Goal: Find specific page/section: Find specific page/section

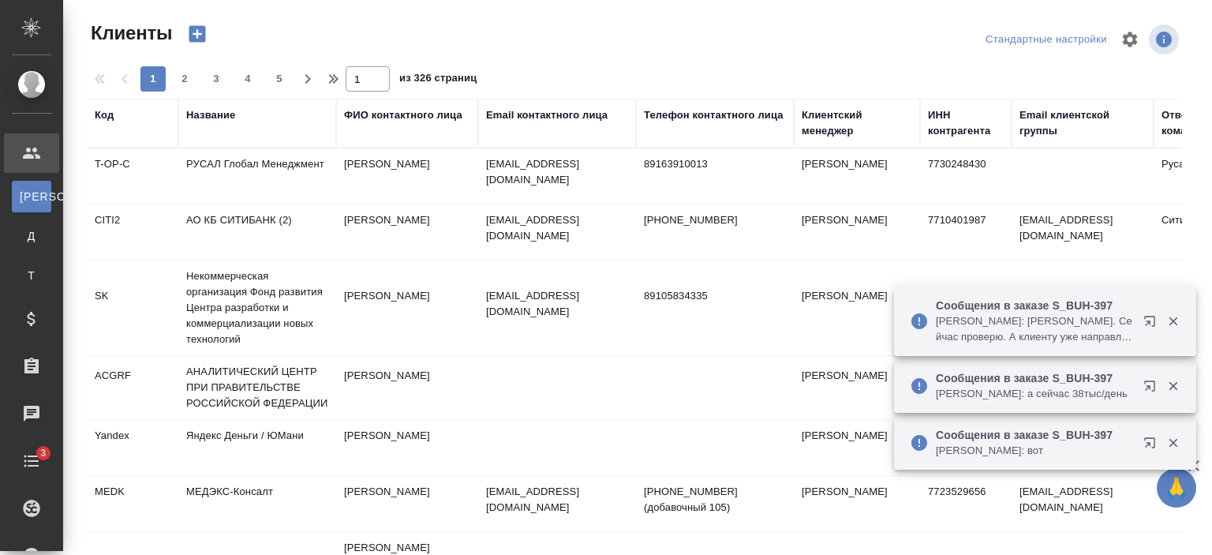
select select "RU"
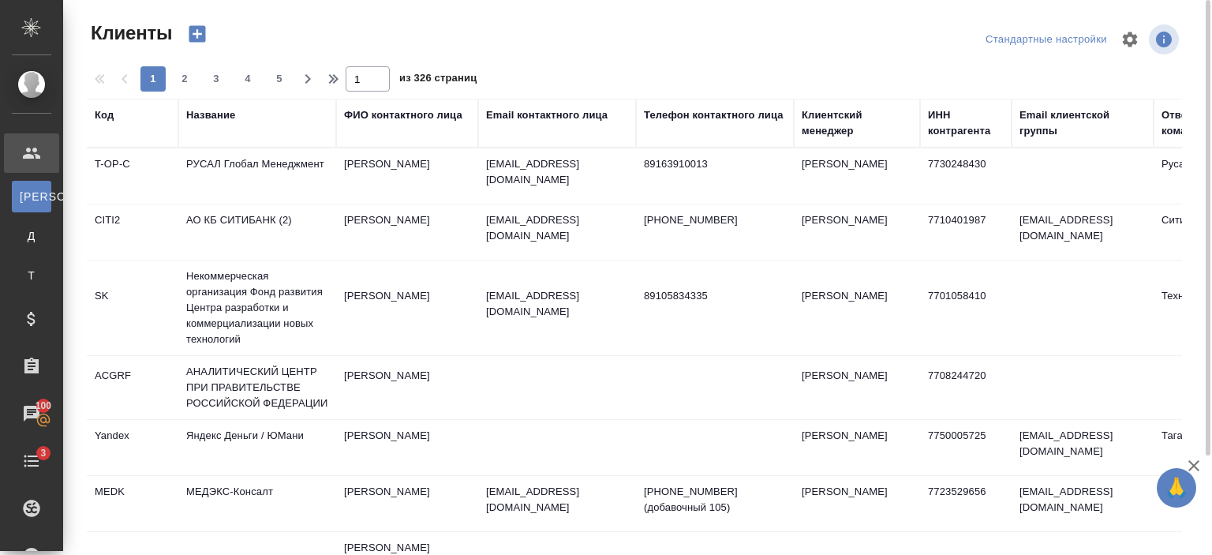
click at [219, 112] on div "Название" at bounding box center [210, 115] width 49 height 16
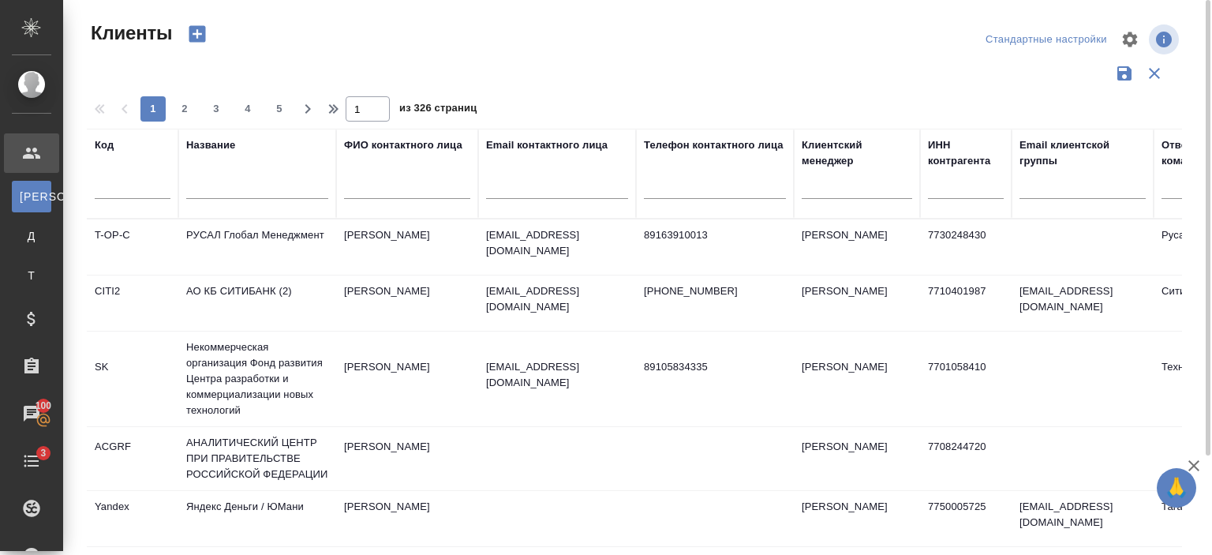
click at [227, 174] on div at bounding box center [257, 190] width 142 height 39
click at [230, 190] on input "text" at bounding box center [257, 189] width 142 height 20
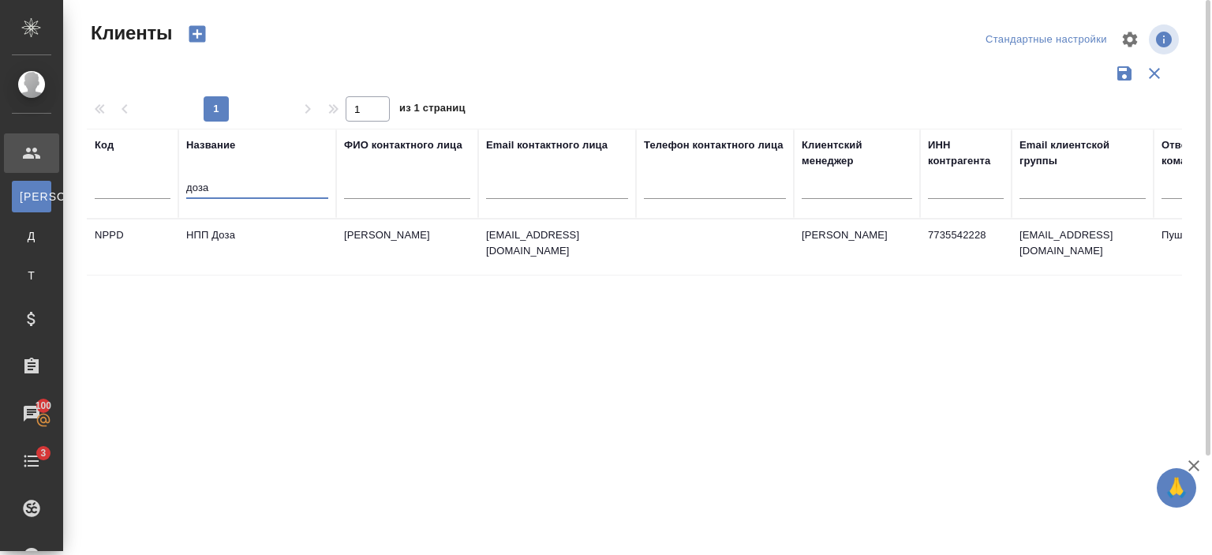
click at [265, 236] on td "НПП Доза" at bounding box center [257, 246] width 158 height 55
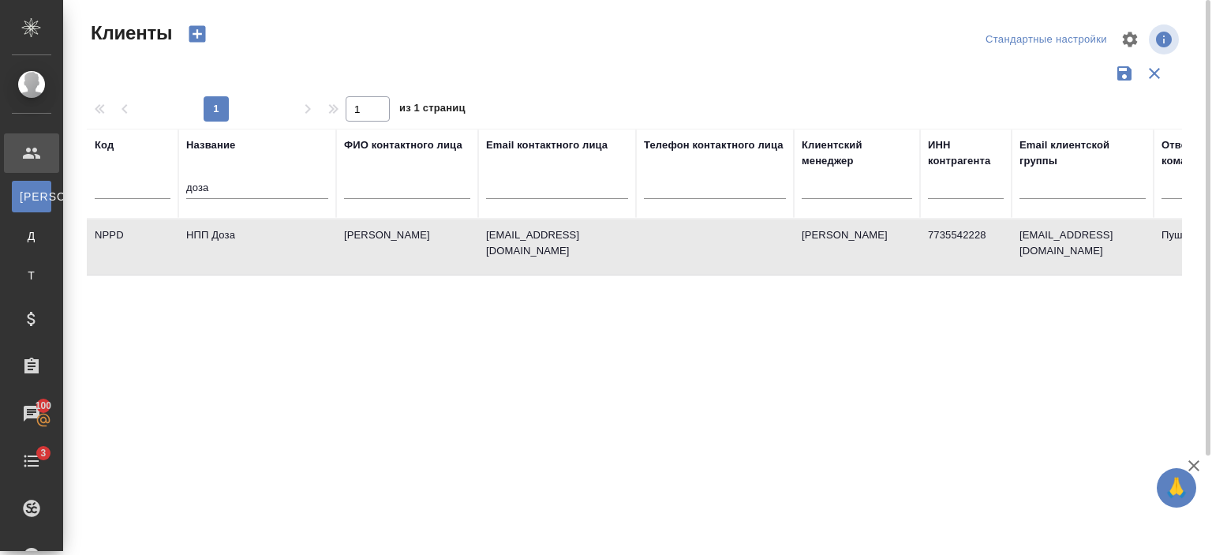
click at [265, 236] on td "НПП Доза" at bounding box center [257, 246] width 158 height 55
drag, startPoint x: 240, startPoint y: 183, endPoint x: 84, endPoint y: 201, distance: 156.5
click at [84, 201] on div "Клиенты Стандартные настройки 1 1 из 1 страниц Код Название доза ФИО контактног…" at bounding box center [640, 352] width 1125 height 705
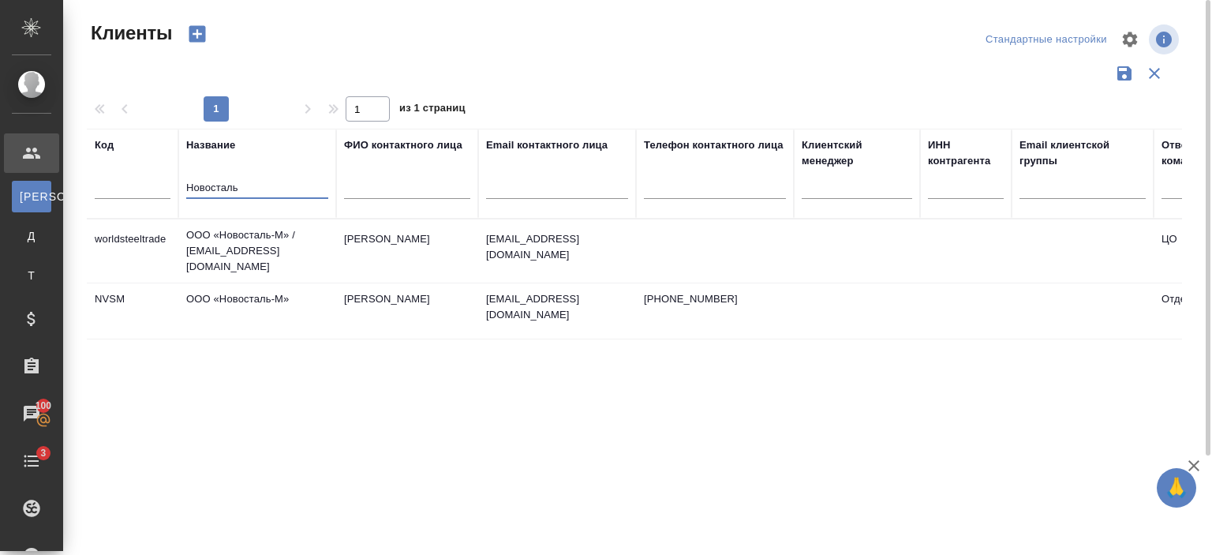
type input "Новосталь"
click at [227, 300] on td "ООО «Новосталь-М»" at bounding box center [257, 310] width 158 height 55
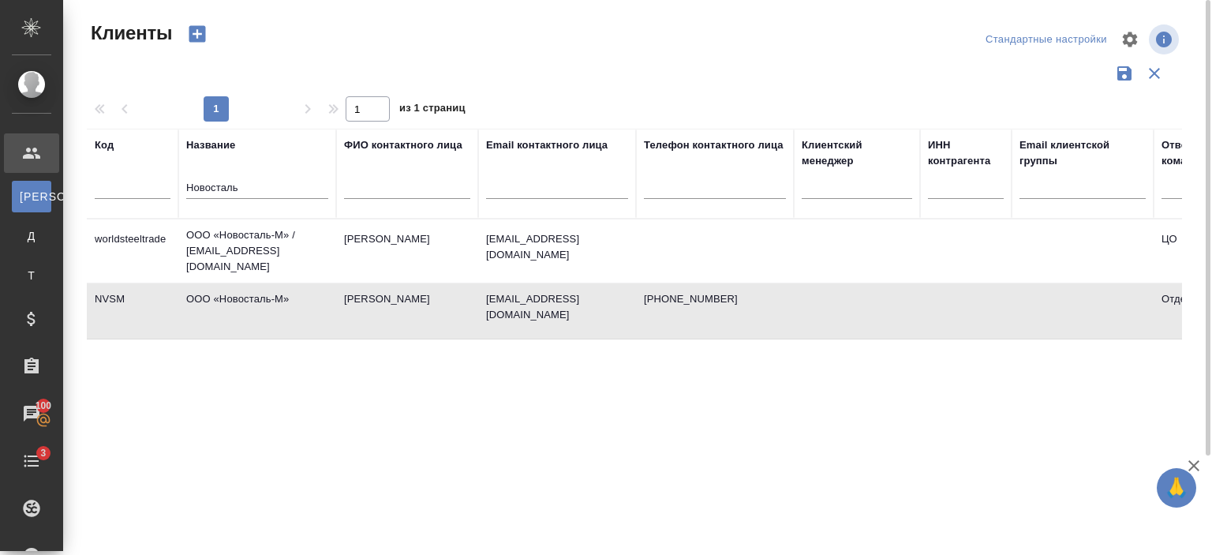
click at [227, 300] on td "ООО «Новосталь-М»" at bounding box center [257, 310] width 158 height 55
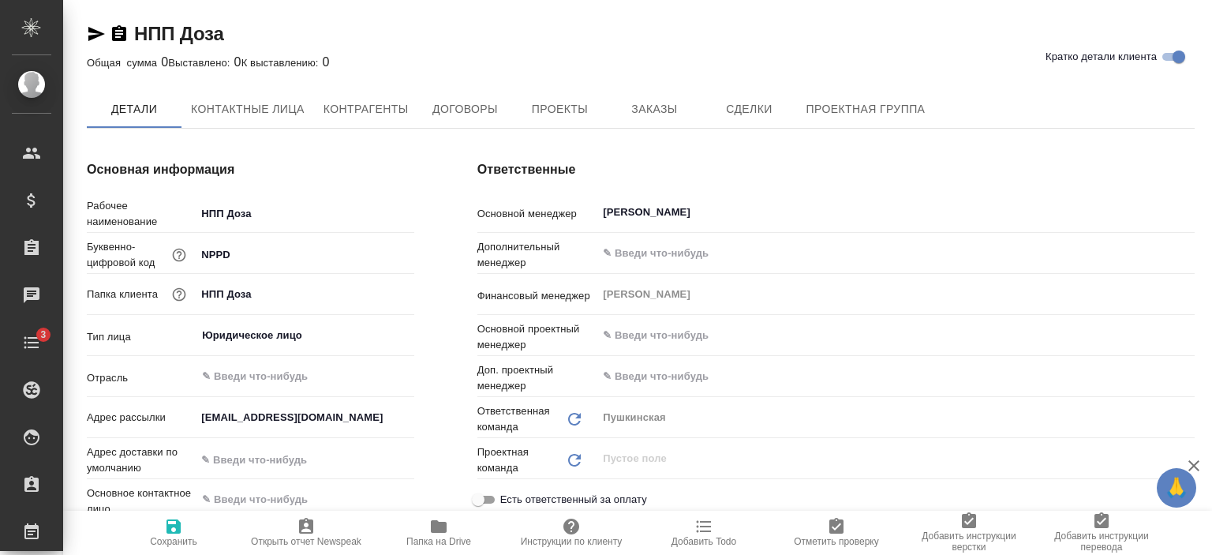
type textarea "x"
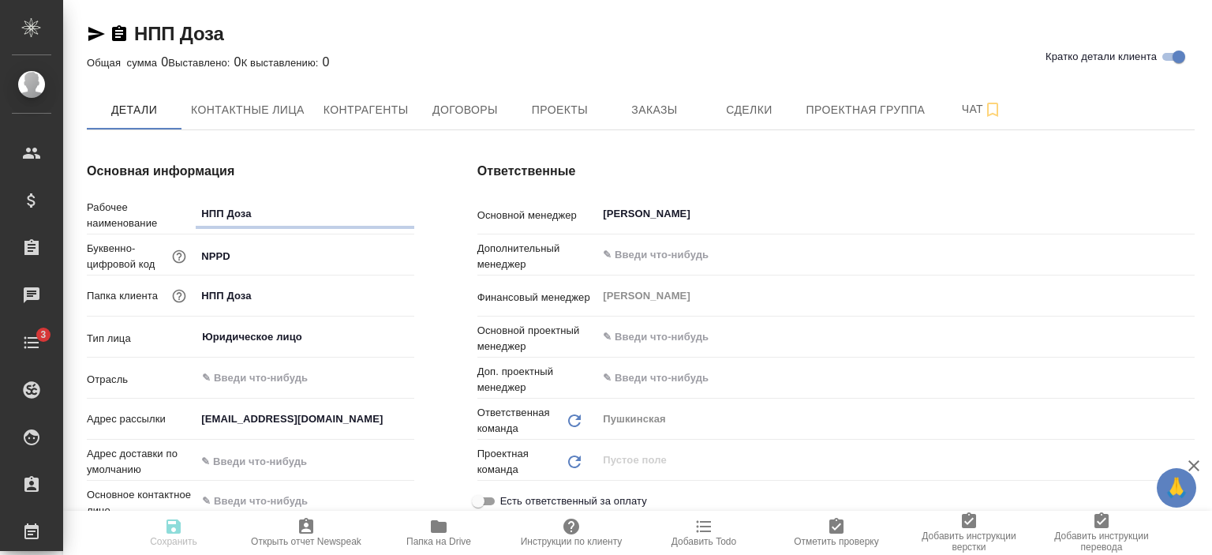
type textarea "x"
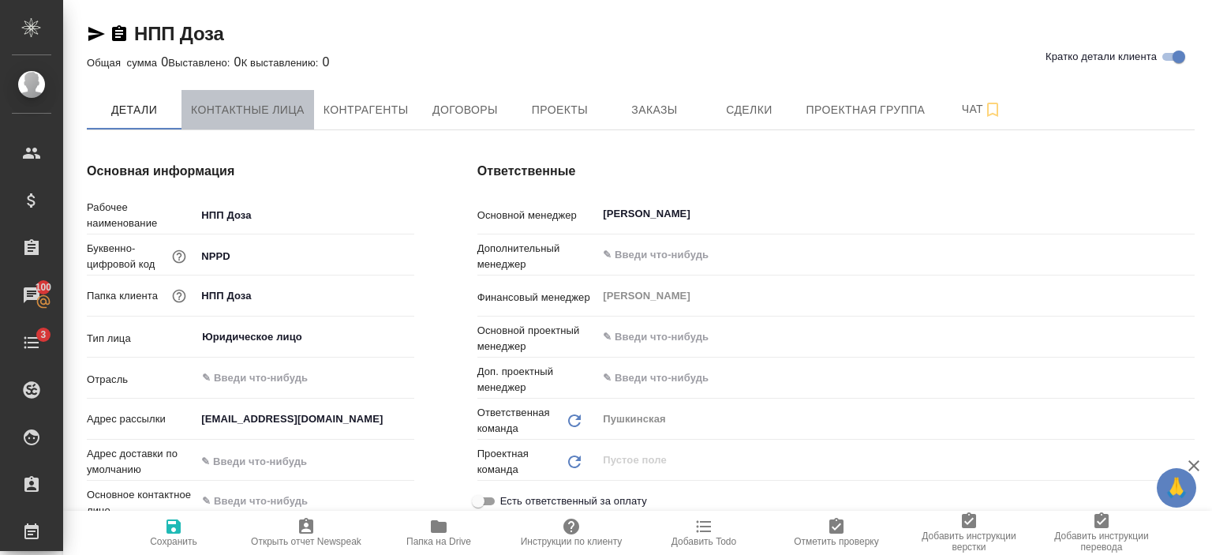
click at [245, 107] on span "Контактные лица" at bounding box center [248, 110] width 114 height 20
select select "RU"
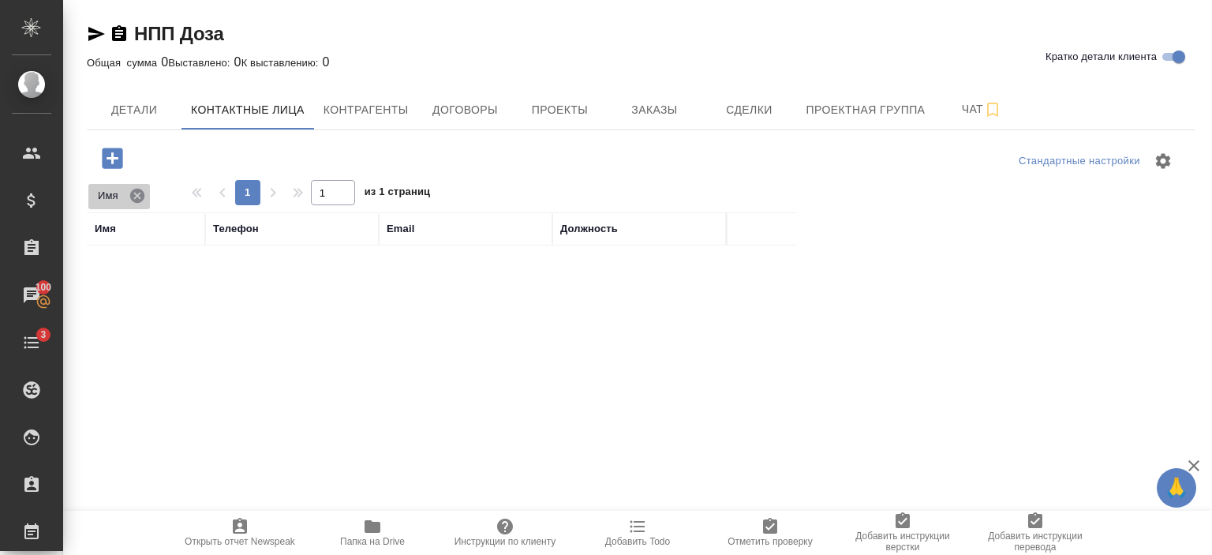
click at [140, 192] on icon at bounding box center [137, 195] width 14 height 14
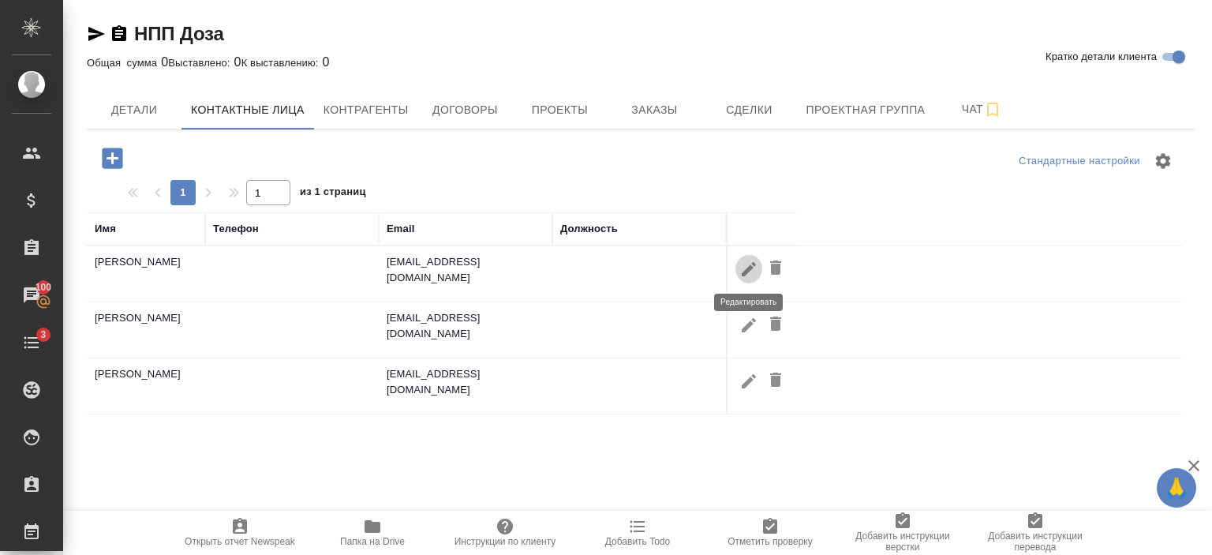
click at [739, 275] on icon "button" at bounding box center [748, 269] width 19 height 19
type input "Евгения"
type input "Александровна"
type input "Мартынюк"
type input "Пользователь"
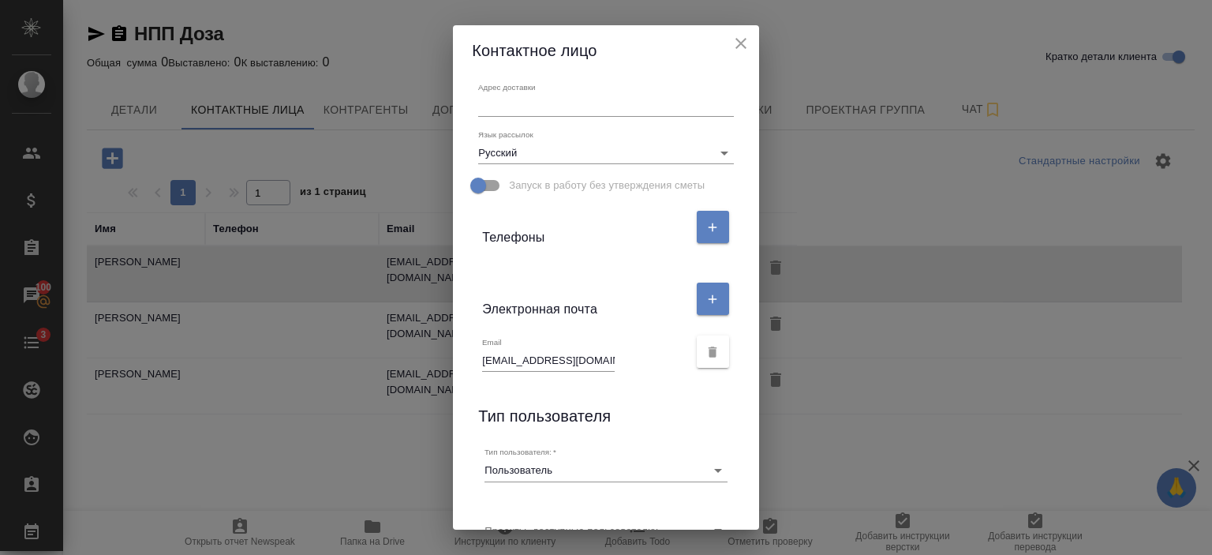
scroll to position [246, 0]
drag, startPoint x: 525, startPoint y: 362, endPoint x: 574, endPoint y: 360, distance: 49.0
click at [574, 360] on input "chernikova@doza.ru" at bounding box center [548, 359] width 133 height 22
click at [748, 50] on icon "close" at bounding box center [740, 43] width 19 height 19
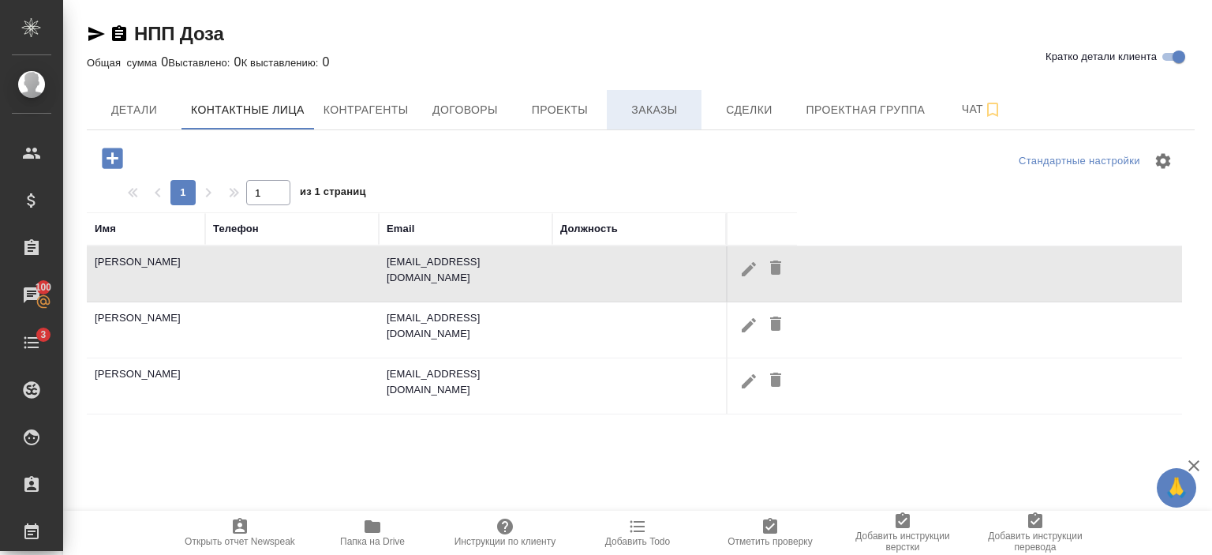
click at [636, 110] on span "Заказы" at bounding box center [654, 110] width 76 height 20
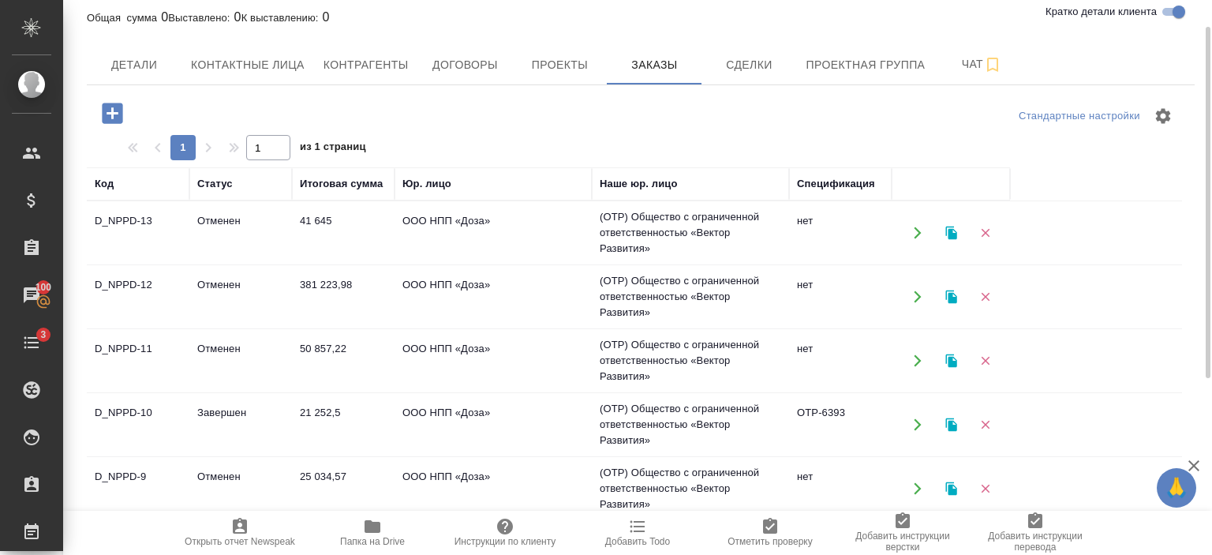
scroll to position [46, 0]
click at [924, 293] on icon "button" at bounding box center [917, 296] width 14 height 14
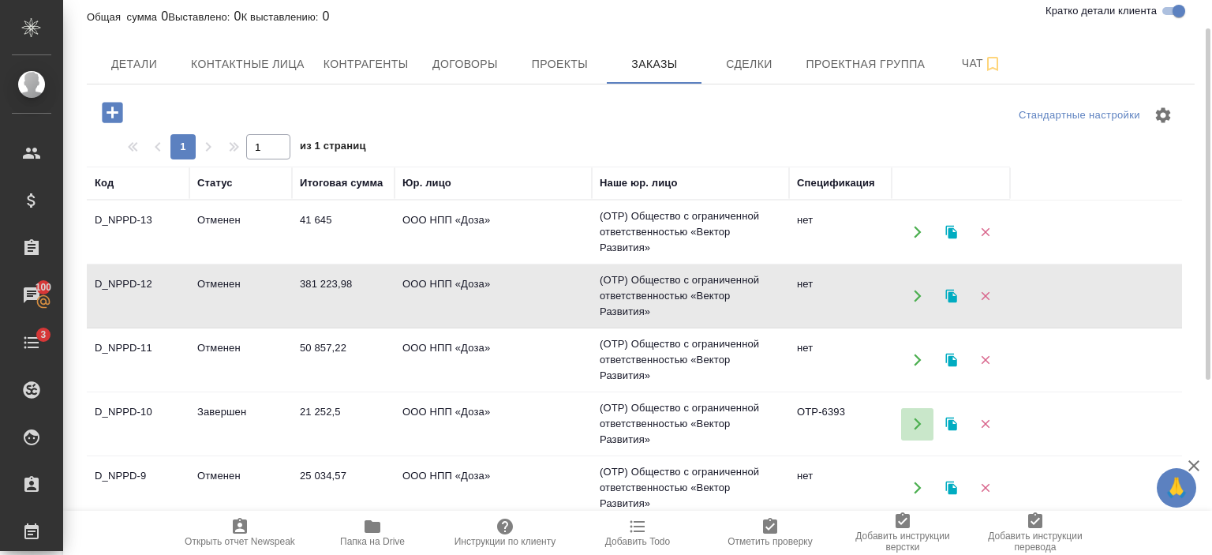
click at [918, 425] on icon "button" at bounding box center [917, 424] width 14 height 14
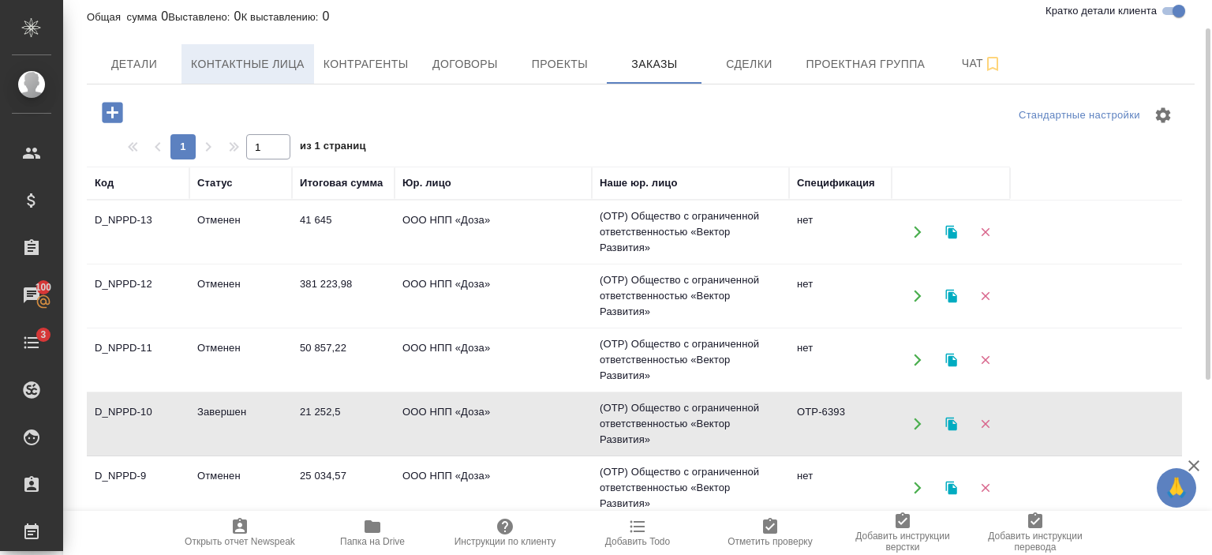
click at [269, 50] on button "Контактные лица" at bounding box center [247, 63] width 133 height 39
select select "RU"
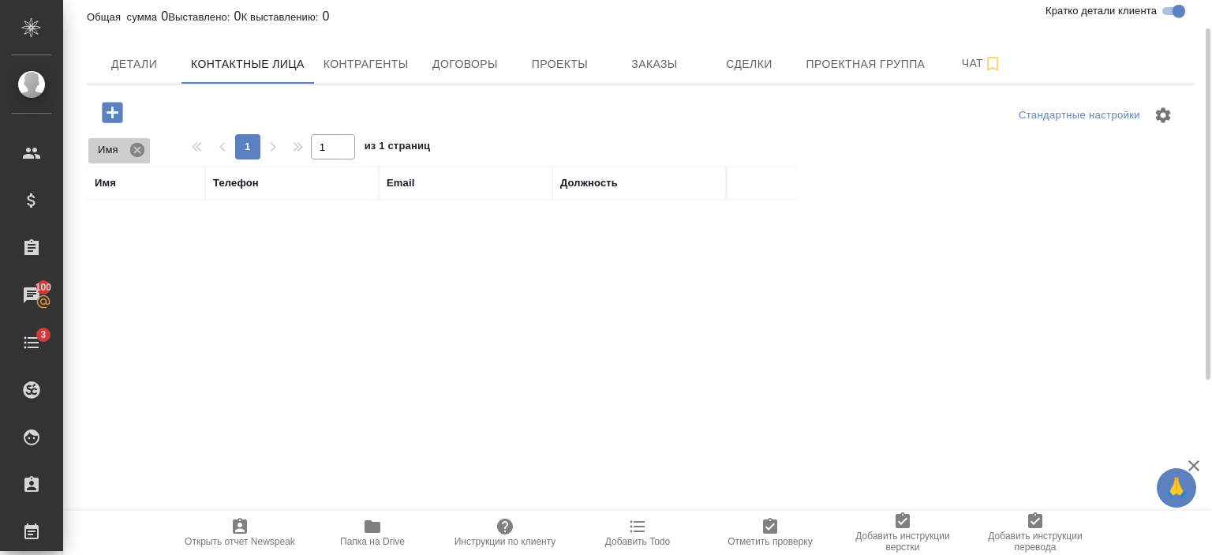
click at [136, 147] on icon at bounding box center [137, 149] width 14 height 14
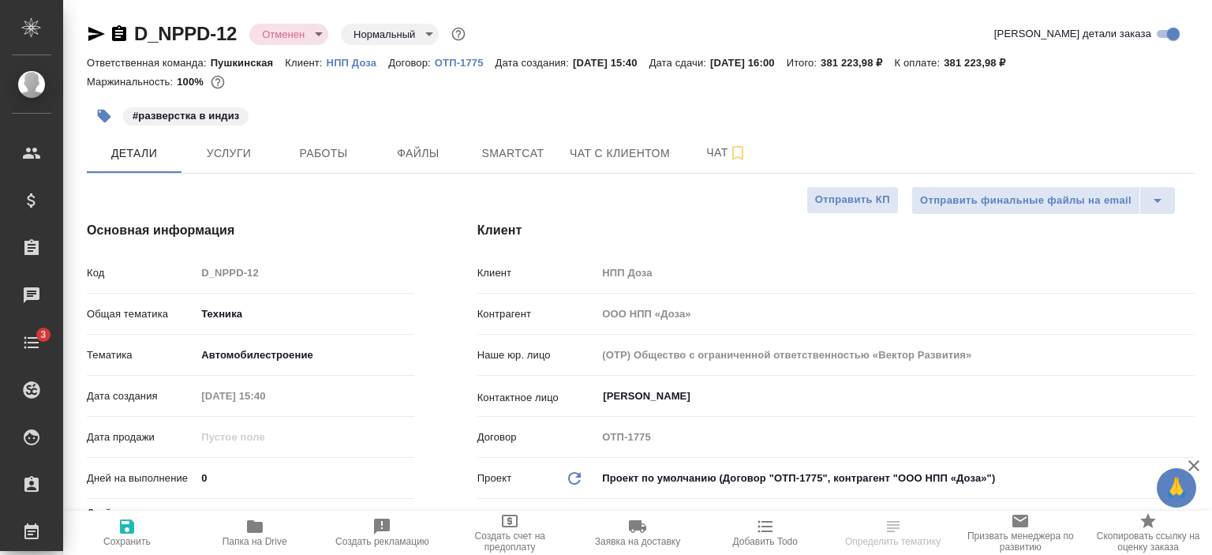
select select "RU"
type textarea "x"
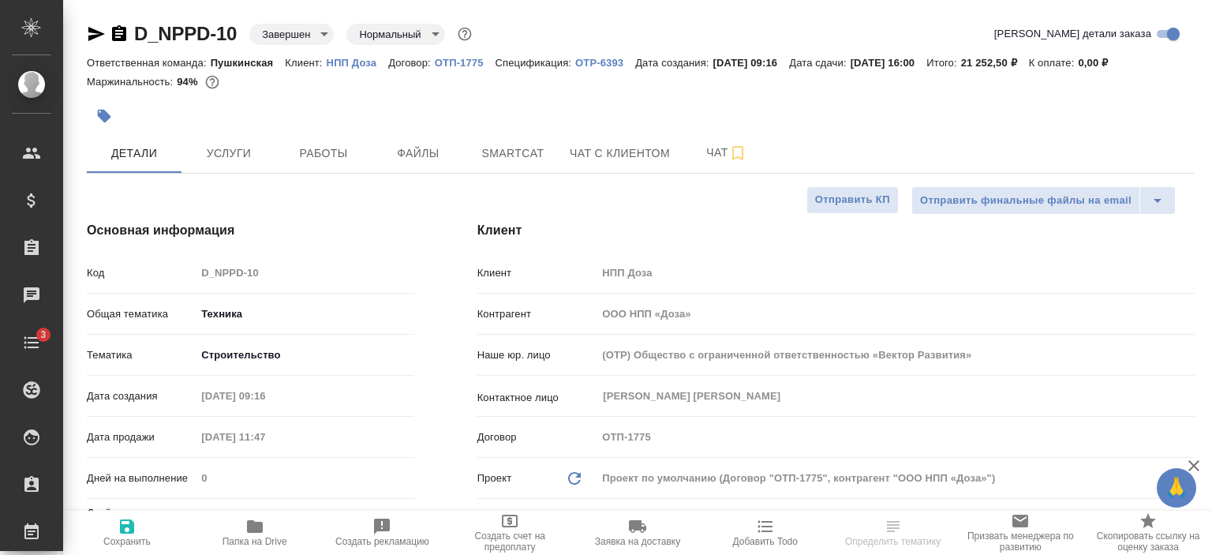
select select "RU"
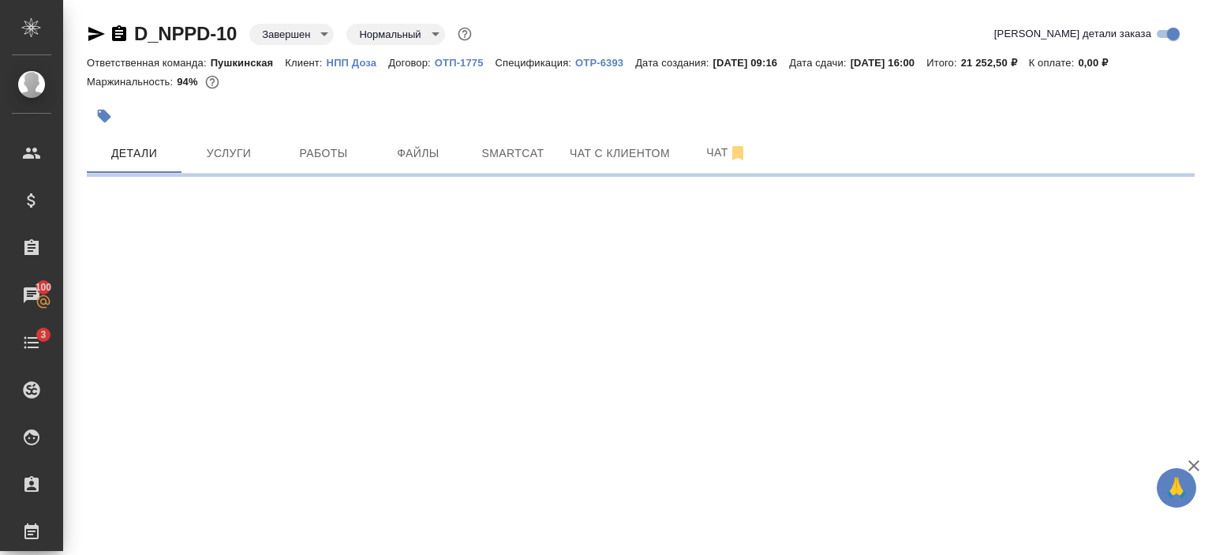
select select "RU"
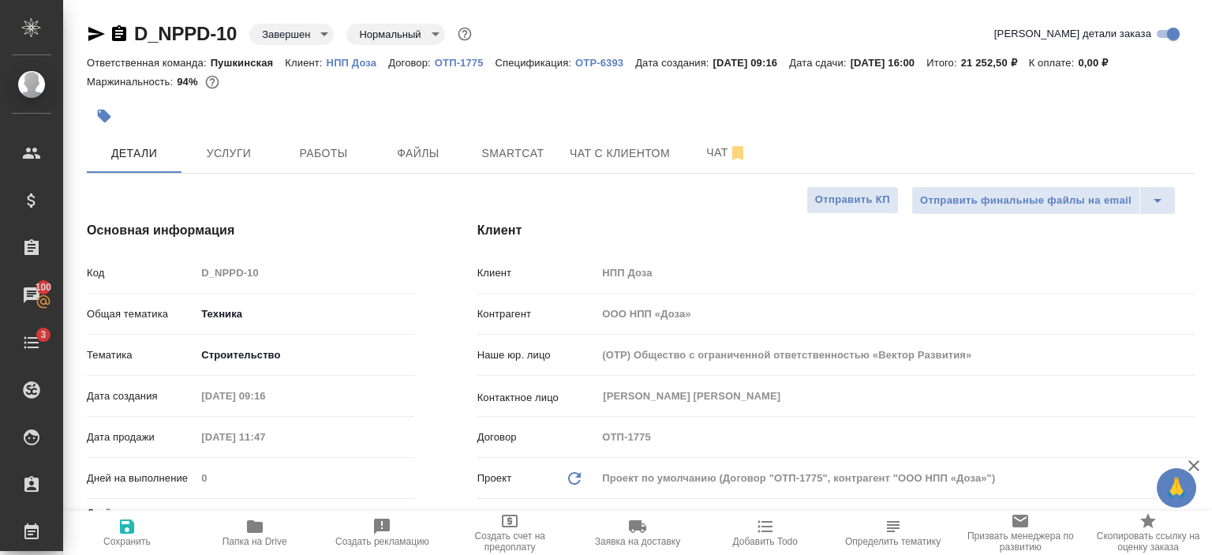
type textarea "x"
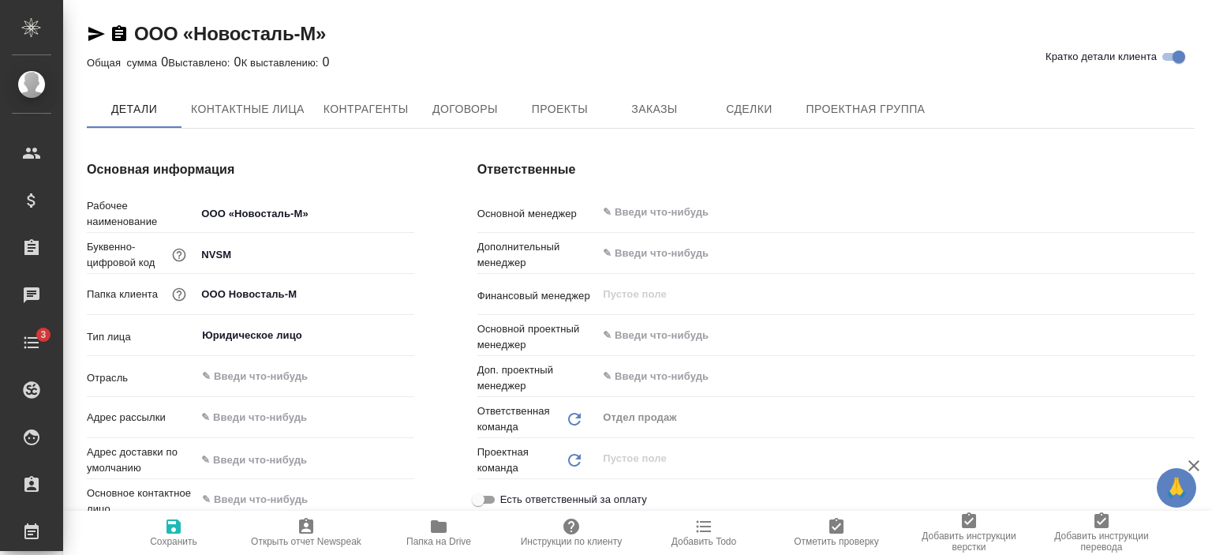
type textarea "x"
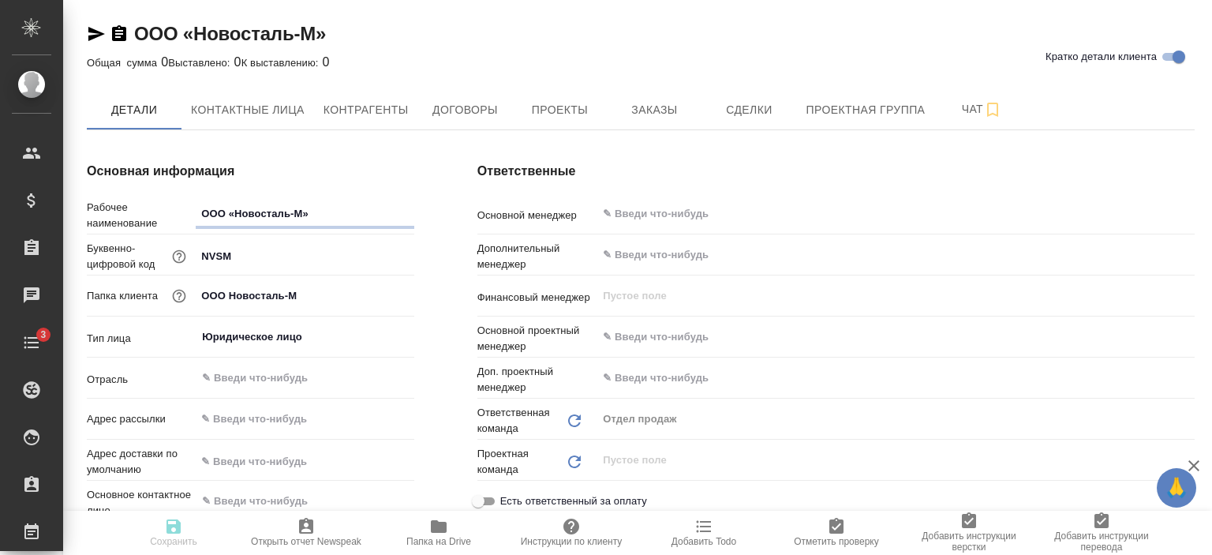
type textarea "x"
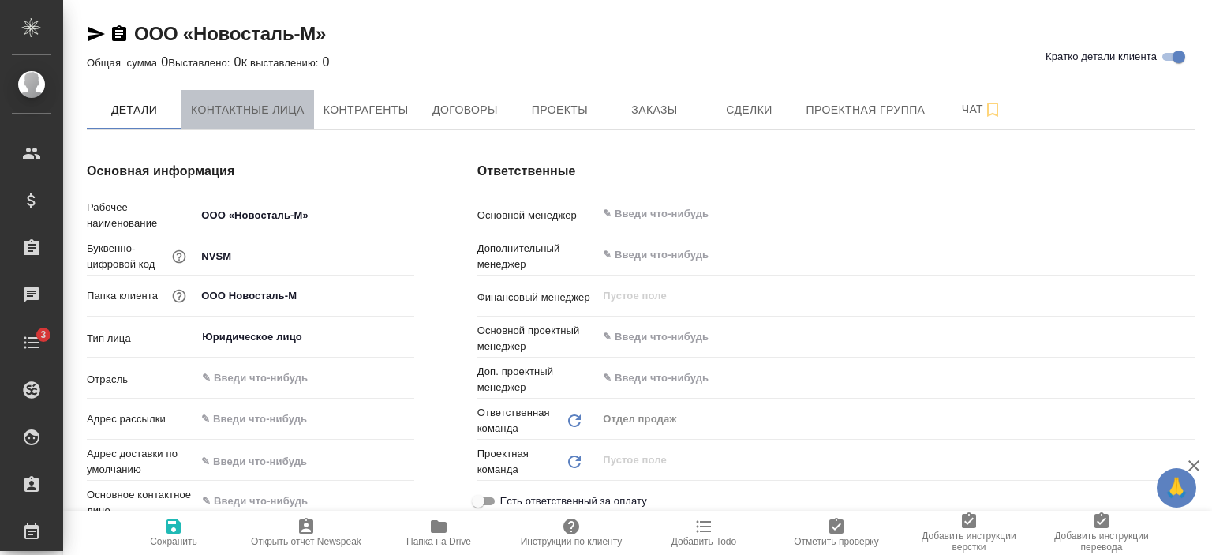
click at [262, 107] on span "Контактные лица" at bounding box center [248, 110] width 114 height 20
type textarea "x"
select select "RU"
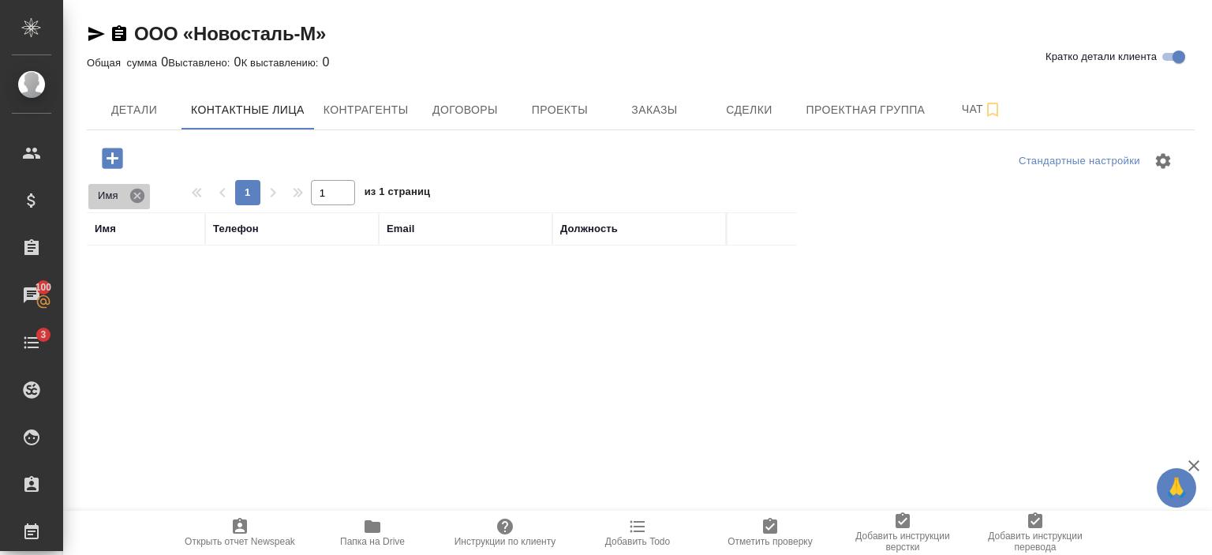
click at [136, 202] on icon at bounding box center [137, 195] width 17 height 17
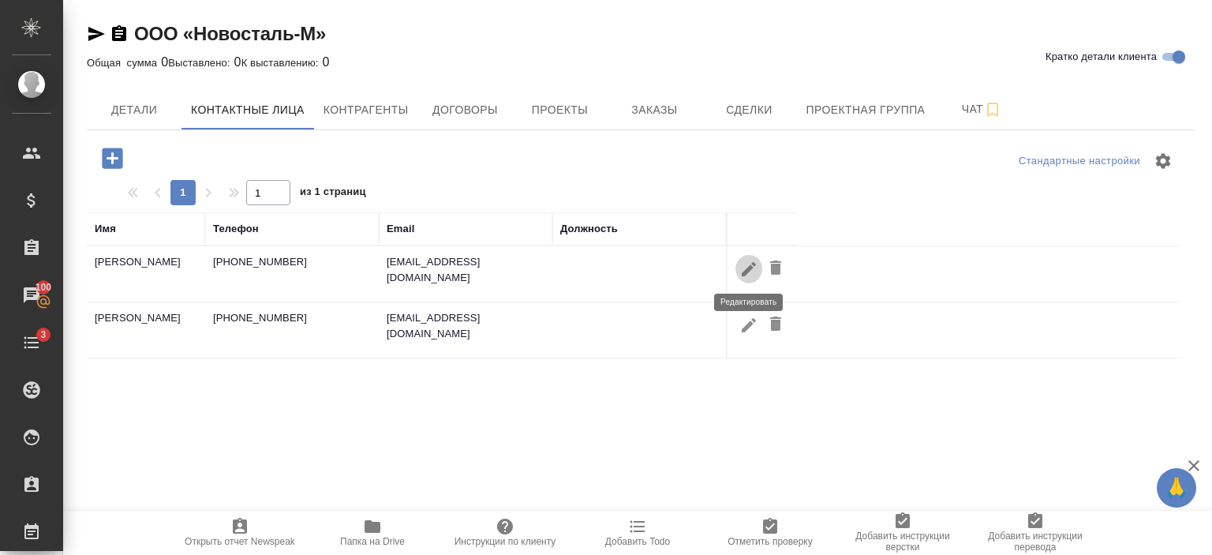
click at [746, 267] on icon "button" at bounding box center [749, 268] width 14 height 14
type input "[PERSON_NAME]"
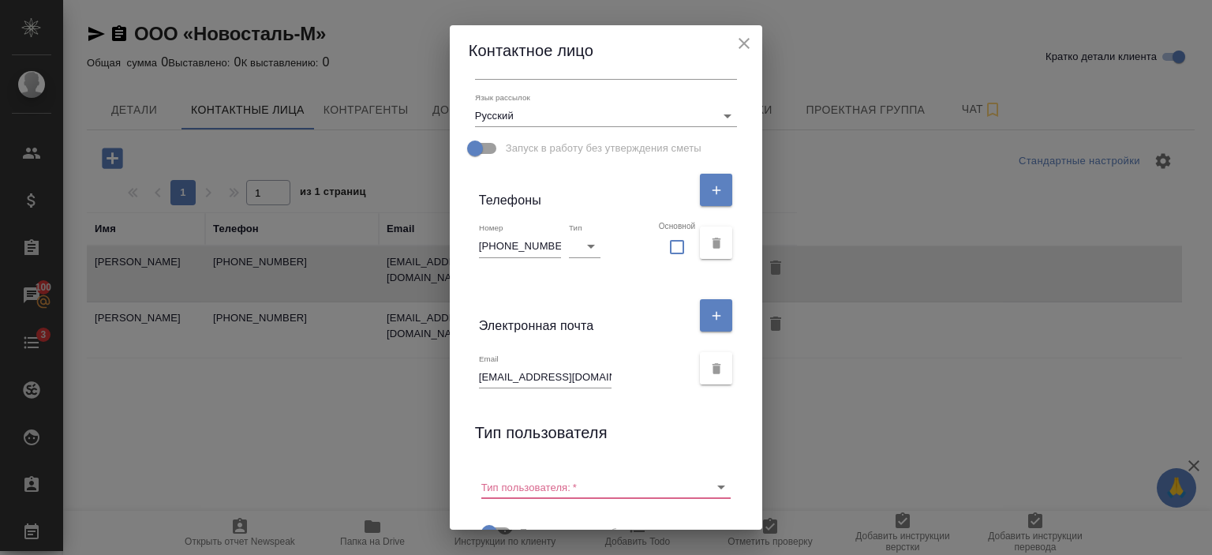
scroll to position [322, 0]
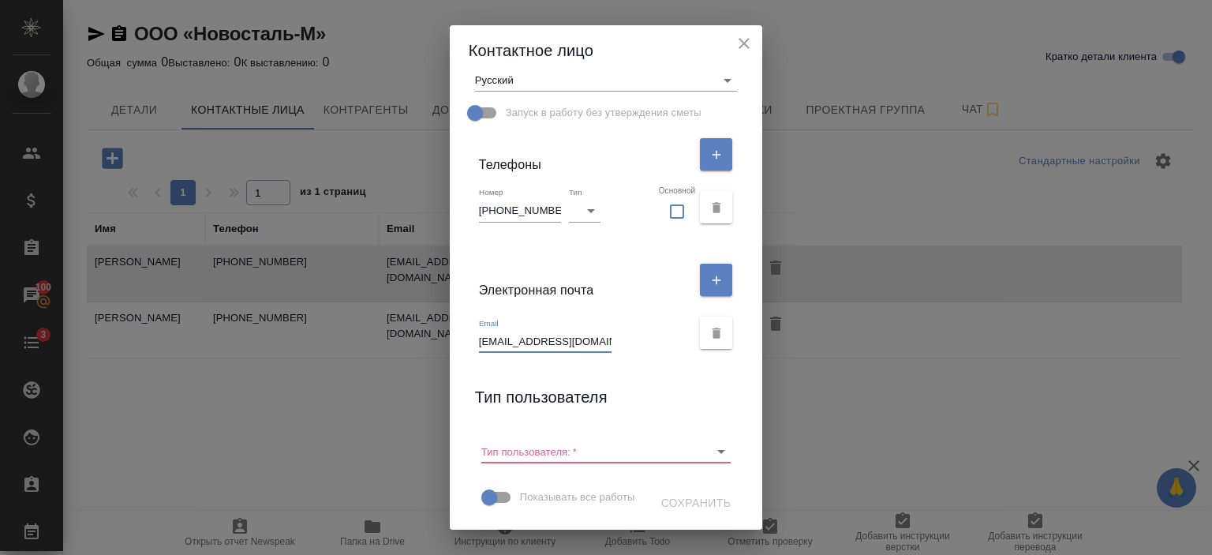
drag, startPoint x: 521, startPoint y: 339, endPoint x: 620, endPoint y: 336, distance: 99.5
click at [620, 336] on div "Email [EMAIL_ADDRESS][DOMAIN_NAME]" at bounding box center [585, 335] width 213 height 35
click at [751, 40] on icon "close" at bounding box center [743, 43] width 19 height 19
